Goal: Transaction & Acquisition: Purchase product/service

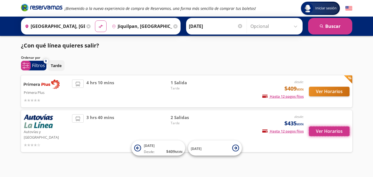
click at [330, 129] on button "Ver Horarios" at bounding box center [329, 131] width 41 height 10
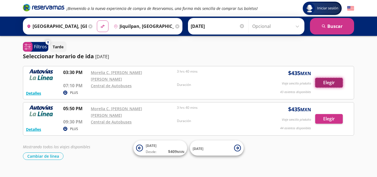
click at [330, 79] on button "Elegir" at bounding box center [329, 83] width 28 height 10
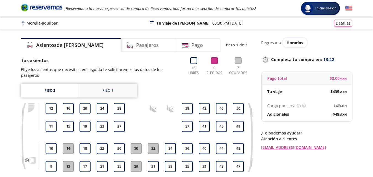
click at [107, 88] on div "Piso 1" at bounding box center [107, 91] width 11 height 6
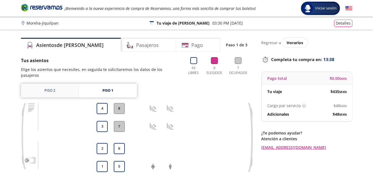
click at [56, 84] on link "Piso 2" at bounding box center [50, 91] width 58 height 14
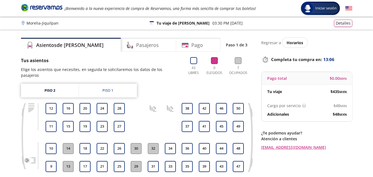
drag, startPoint x: 119, startPoint y: 123, endPoint x: 127, endPoint y: 122, distance: 7.5
click at [127, 122] on div "9 10 11 12 13 14 15 16 17 18 19 20 21 22 23 24 25 26 27 28 29 30 31 32 33 34 35…" at bounding box center [145, 137] width 200 height 69
click at [106, 88] on div "Piso 1" at bounding box center [107, 91] width 11 height 6
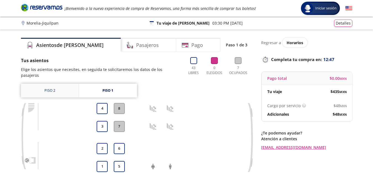
click at [51, 85] on link "Piso 2" at bounding box center [50, 91] width 58 height 14
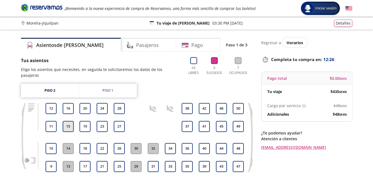
click at [68, 121] on button "15" at bounding box center [68, 126] width 11 height 11
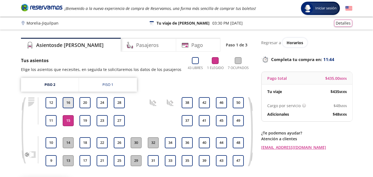
click at [69, 101] on button "16" at bounding box center [68, 102] width 11 height 11
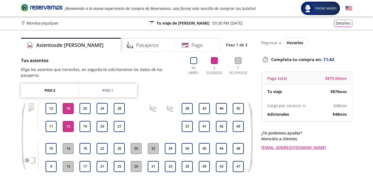
click at [69, 121] on button "15" at bounding box center [68, 126] width 11 height 11
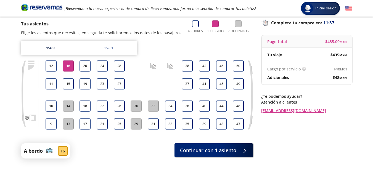
scroll to position [54, 0]
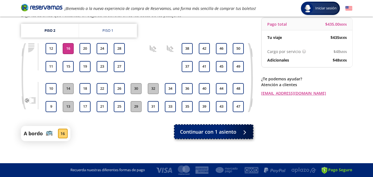
click at [210, 131] on span "Continuar con 1 asiento" at bounding box center [208, 131] width 56 height 7
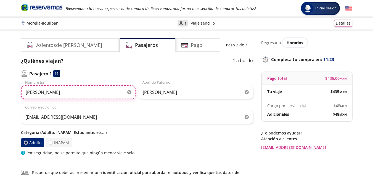
drag, startPoint x: 26, startPoint y: 92, endPoint x: 60, endPoint y: 97, distance: 34.6
click at [60, 97] on input "Gastón Eduardo" at bounding box center [78, 92] width 115 height 14
type input "[PERSON_NAME]"
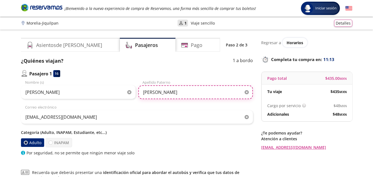
click at [172, 92] on input "Gracida Juárez" at bounding box center [195, 92] width 115 height 14
type input "[PERSON_NAME]"
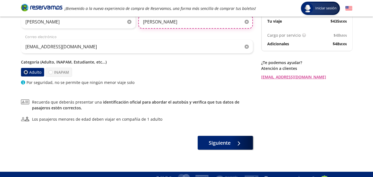
scroll to position [79, 0]
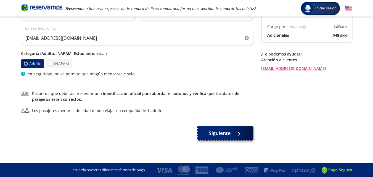
click at [221, 133] on span "Siguiente" at bounding box center [220, 132] width 22 height 7
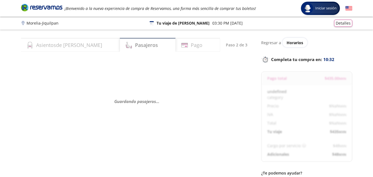
select select "MX"
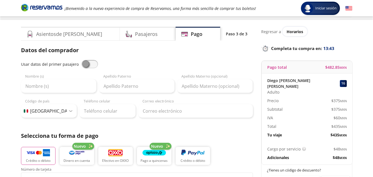
scroll to position [48, 0]
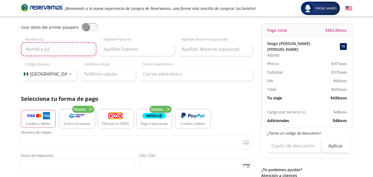
click at [34, 49] on input "Nombre (s)" at bounding box center [58, 49] width 75 height 14
type input "Diego E"
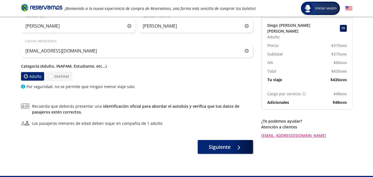
scroll to position [79, 0]
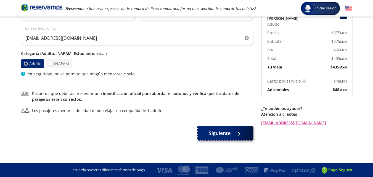
click at [223, 132] on span "Siguiente" at bounding box center [220, 132] width 22 height 7
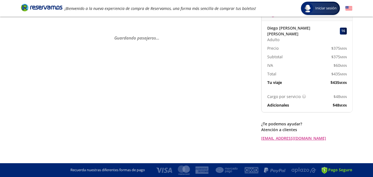
scroll to position [0, 0]
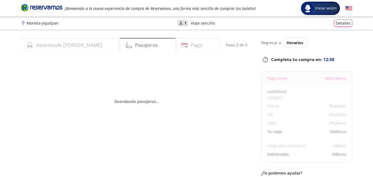
click at [224, 136] on div "Guardando pasajeros . . ." at bounding box center [137, 101] width 232 height 89
click at [52, 46] on h4 "Asientos de Ida" at bounding box center [69, 44] width 66 height 7
click at [135, 45] on h4 "Pasajeros" at bounding box center [146, 44] width 23 height 7
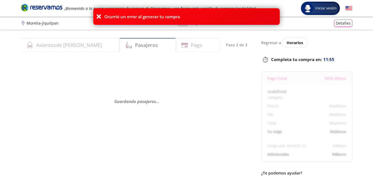
click at [97, 17] on icon at bounding box center [99, 17] width 6 height 6
click at [327, 9] on div "Ocurrió un error al generar tu compra" at bounding box center [186, 16] width 373 height 17
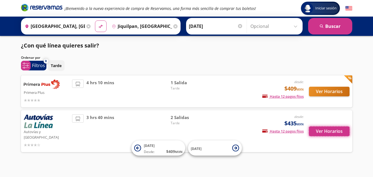
click at [326, 128] on button "Ver Horarios" at bounding box center [329, 131] width 41 height 10
click at [327, 127] on button "Ver Horarios" at bounding box center [329, 131] width 41 height 10
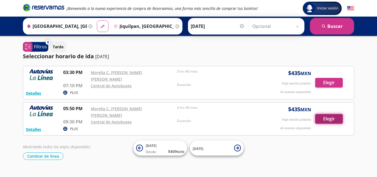
click at [329, 114] on button "Elegir" at bounding box center [329, 119] width 28 height 10
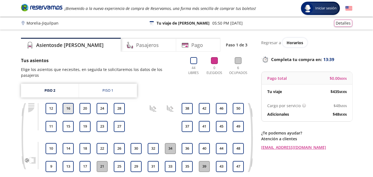
click at [68, 103] on button "16" at bounding box center [68, 108] width 11 height 11
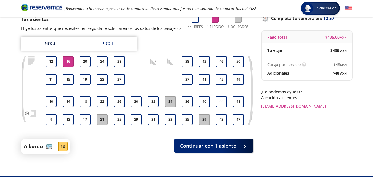
scroll to position [44, 0]
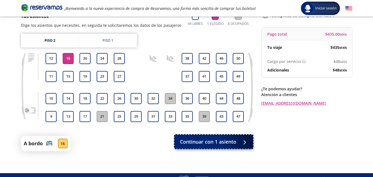
click at [208, 142] on span "Continuar con 1 asiento" at bounding box center [208, 141] width 56 height 7
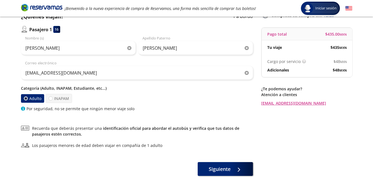
scroll to position [55, 0]
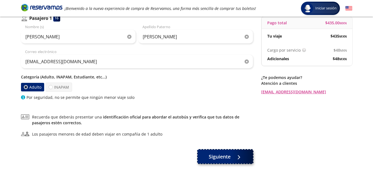
click at [223, 156] on span "Siguiente" at bounding box center [220, 156] width 22 height 7
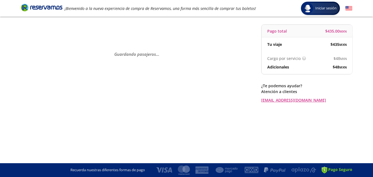
scroll to position [0, 0]
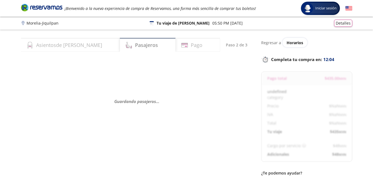
select select "MX"
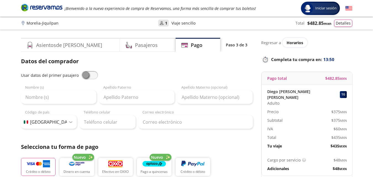
click at [93, 74] on span at bounding box center [89, 75] width 17 height 8
click at [81, 71] on input "checkbox" at bounding box center [81, 71] width 0 height 0
type input "[PERSON_NAME]"
type input "[EMAIL_ADDRESS][DOMAIN_NAME]"
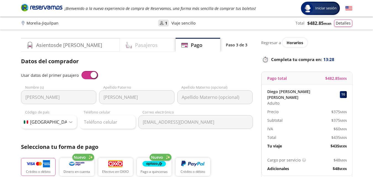
click at [135, 44] on h4 "Pasajeros" at bounding box center [146, 44] width 23 height 7
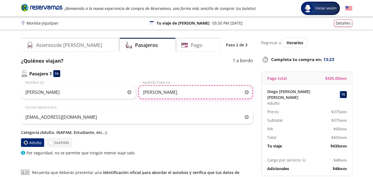
click at [174, 94] on input "[PERSON_NAME]" at bounding box center [195, 92] width 115 height 14
type input "[PERSON_NAME]"
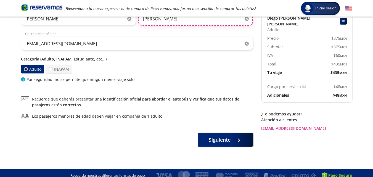
scroll to position [74, 0]
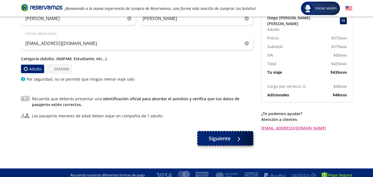
click at [219, 138] on span "Siguiente" at bounding box center [220, 138] width 22 height 7
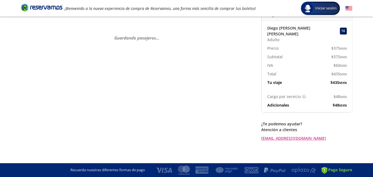
scroll to position [0, 0]
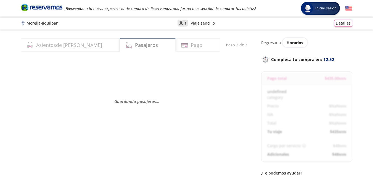
select select "MX"
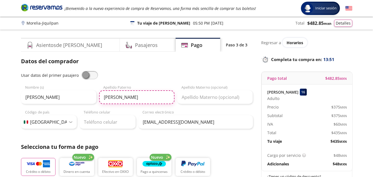
click at [135, 99] on input "[PERSON_NAME]" at bounding box center [136, 97] width 75 height 14
type input "[PERSON_NAME]"
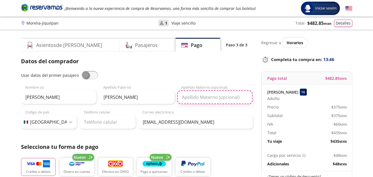
click at [200, 99] on input "Apellido Materno (opcional)" at bounding box center [214, 97] width 75 height 14
type input "Alanis"
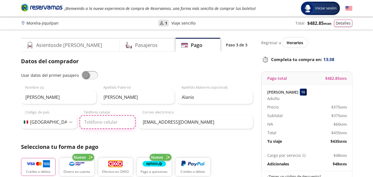
click at [98, 122] on input "Teléfono celular" at bounding box center [108, 122] width 56 height 14
click at [97, 122] on input "Teléfono celular" at bounding box center [108, 122] width 56 height 14
type input "353 100 3024"
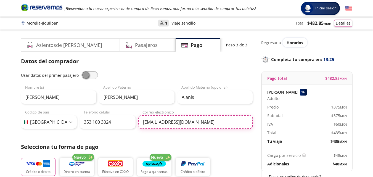
click at [197, 122] on input "[EMAIL_ADDRESS][DOMAIN_NAME]" at bounding box center [195, 122] width 115 height 14
type input "g"
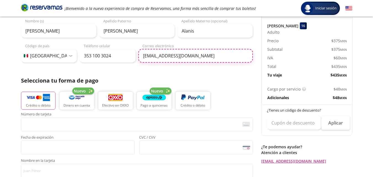
scroll to position [85, 0]
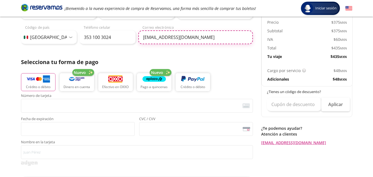
type input "[EMAIL_ADDRESS][DOMAIN_NAME]"
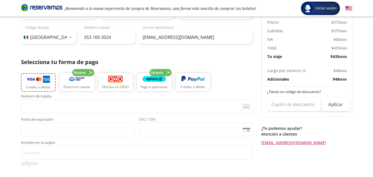
click at [37, 78] on img "button" at bounding box center [38, 79] width 23 height 8
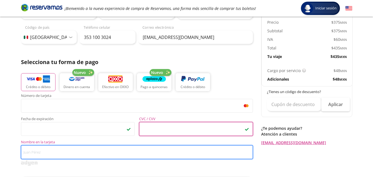
click at [37, 151] on input "Nombre en la tarjeta" at bounding box center [137, 152] width 232 height 14
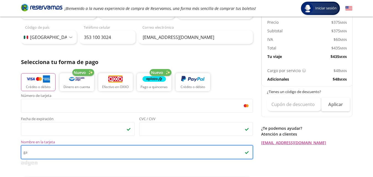
type input "g"
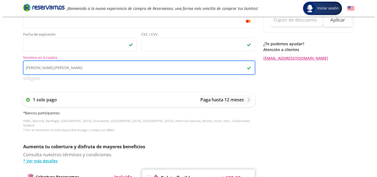
scroll to position [173, 0]
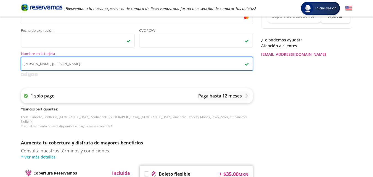
type input "[PERSON_NAME] [PERSON_NAME]"
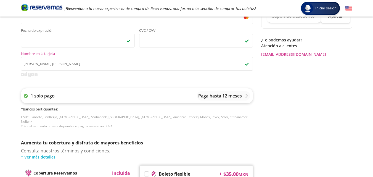
click at [247, 95] on icon at bounding box center [246, 96] width 2 height 4
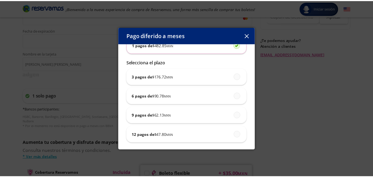
scroll to position [42, 0]
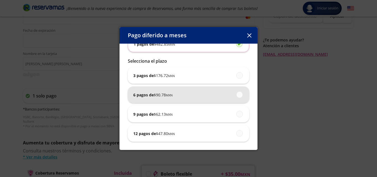
click at [169, 94] on small "MXN" at bounding box center [169, 95] width 7 height 4
click at [236, 94] on input "6 pagos de $ 90.78 MXN" at bounding box center [238, 95] width 4 height 4
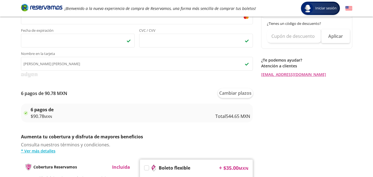
click at [26, 113] on img at bounding box center [26, 113] width 4 height 4
click at [241, 94] on button "Cambiar plazos" at bounding box center [235, 93] width 35 height 10
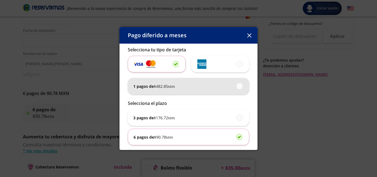
click at [172, 87] on small "MXN" at bounding box center [171, 86] width 7 height 4
click at [236, 87] on input "1 pagos de $ 482.85 MXN" at bounding box center [238, 86] width 4 height 4
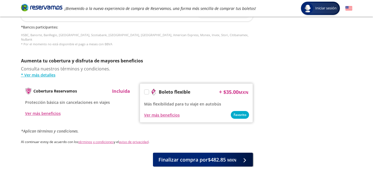
scroll to position [257, 0]
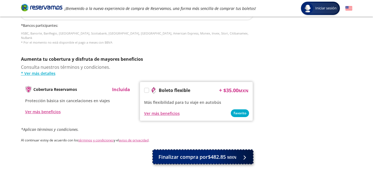
click at [197, 153] on span "Finalizar compra por $482.85 MXN" at bounding box center [197, 156] width 78 height 7
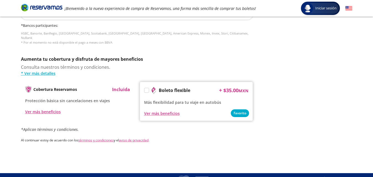
scroll to position [0, 0]
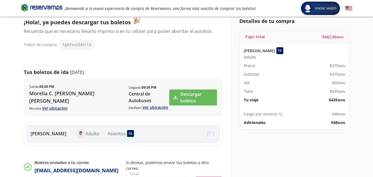
scroll to position [36, 0]
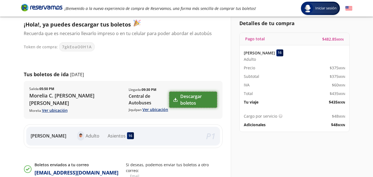
click at [184, 100] on link "Descargar boletos" at bounding box center [192, 100] width 47 height 16
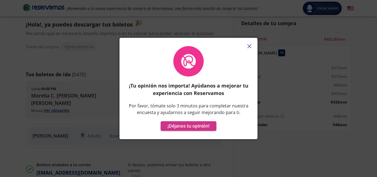
click at [250, 45] on icon "button" at bounding box center [249, 46] width 4 height 4
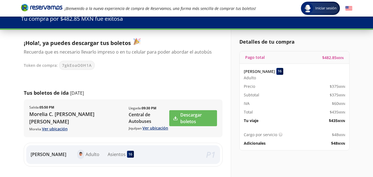
scroll to position [0, 0]
